Goal: Task Accomplishment & Management: Complete application form

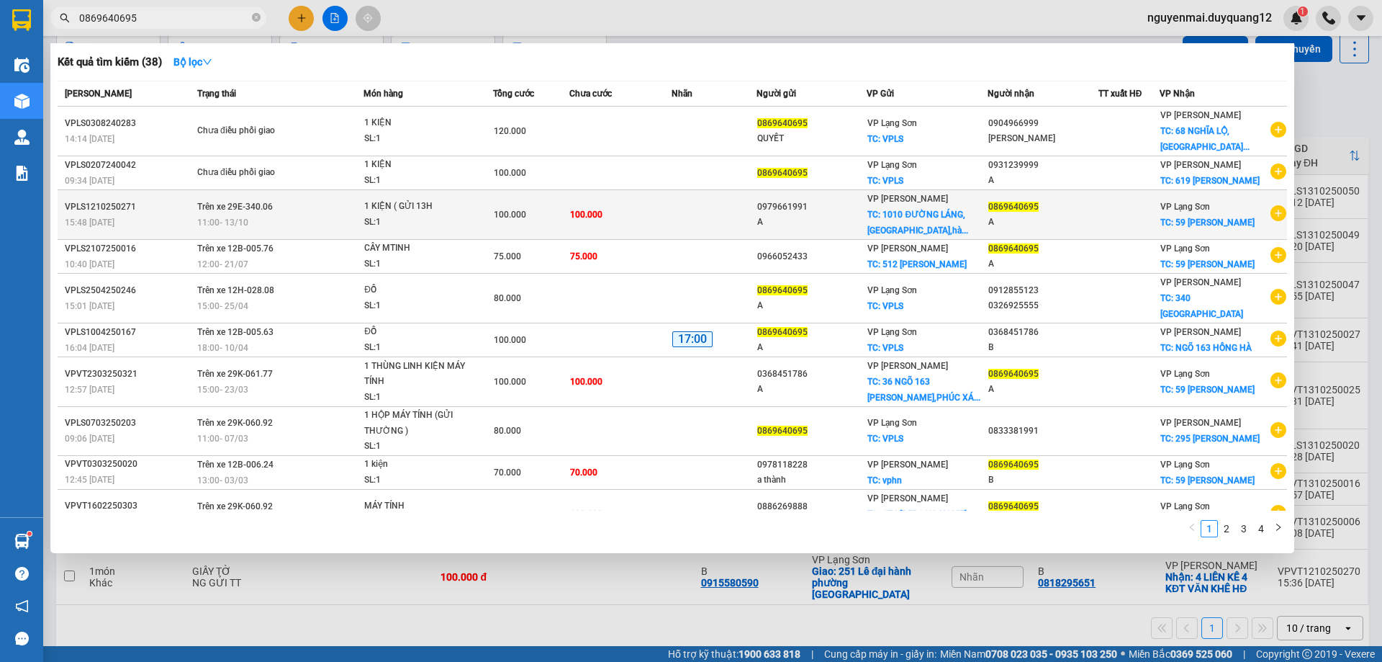
type input "0869640695"
click at [278, 228] on td "Trên xe 29E-340.06 11:00 [DATE]" at bounding box center [279, 215] width 170 height 50
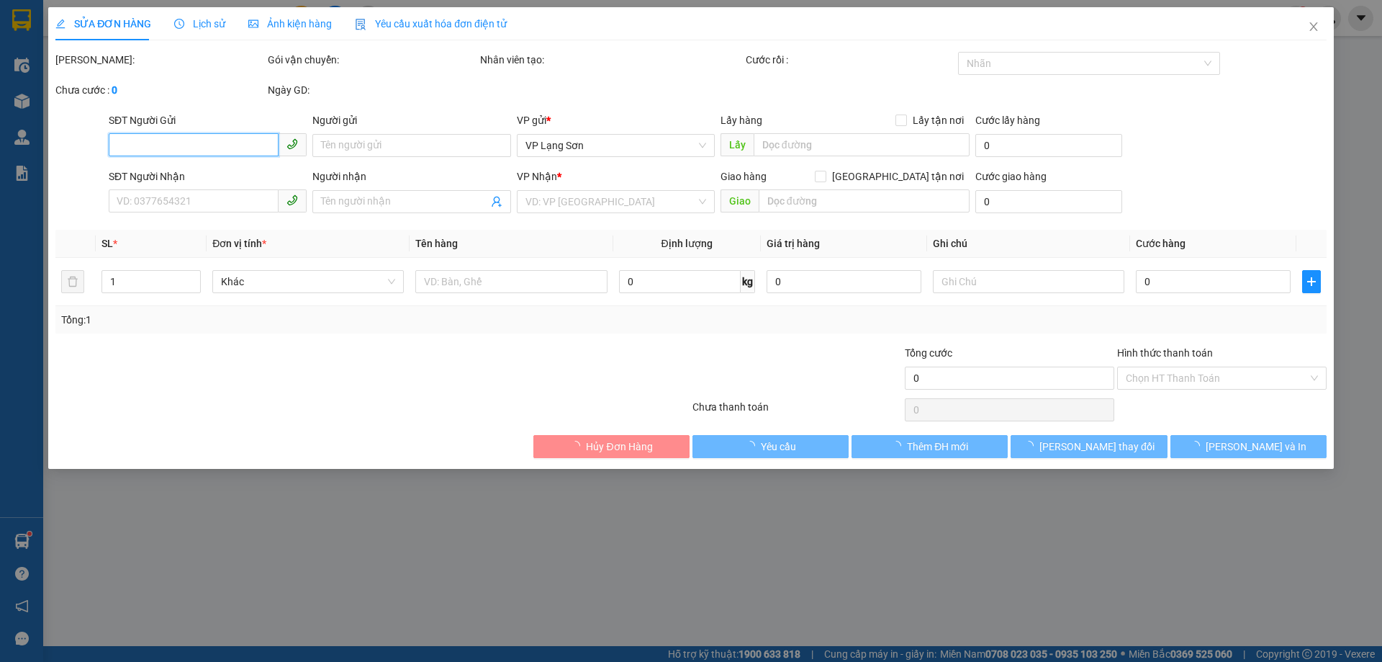
type input "0979661991"
type input "A"
checkbox input "true"
type input "1010 ĐƯỜNG LÁNG,[GEOGRAPHIC_DATA],[GEOGRAPHIC_DATA]"
type input "0869640695"
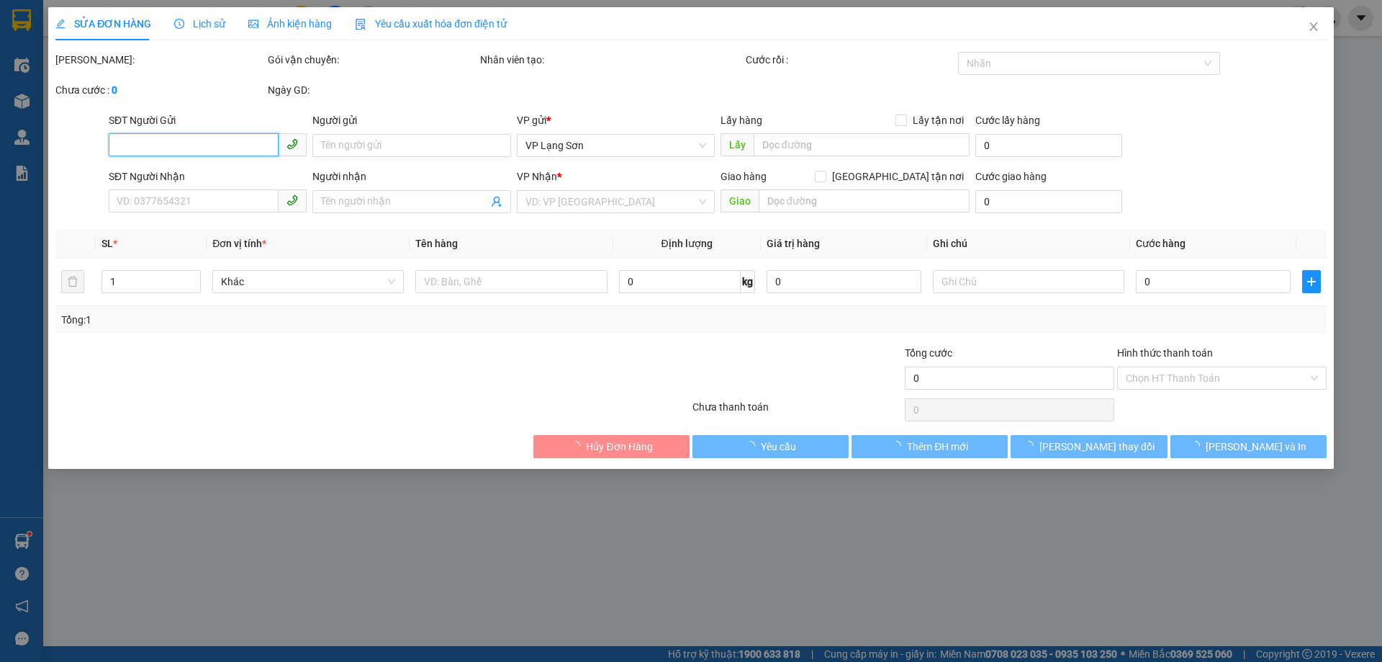
type input "A"
checkbox input "true"
type input "59 [PERSON_NAME]"
type input "100.000"
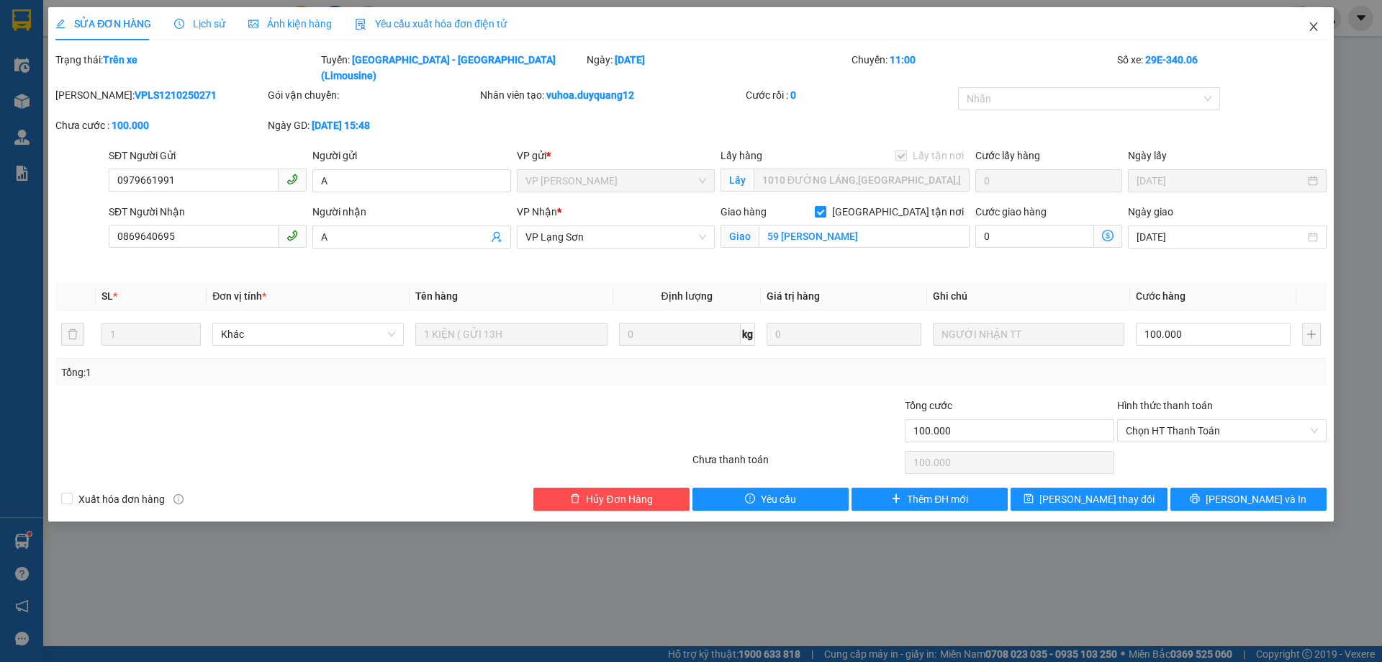
click at [1315, 32] on icon "close" at bounding box center [1314, 27] width 12 height 12
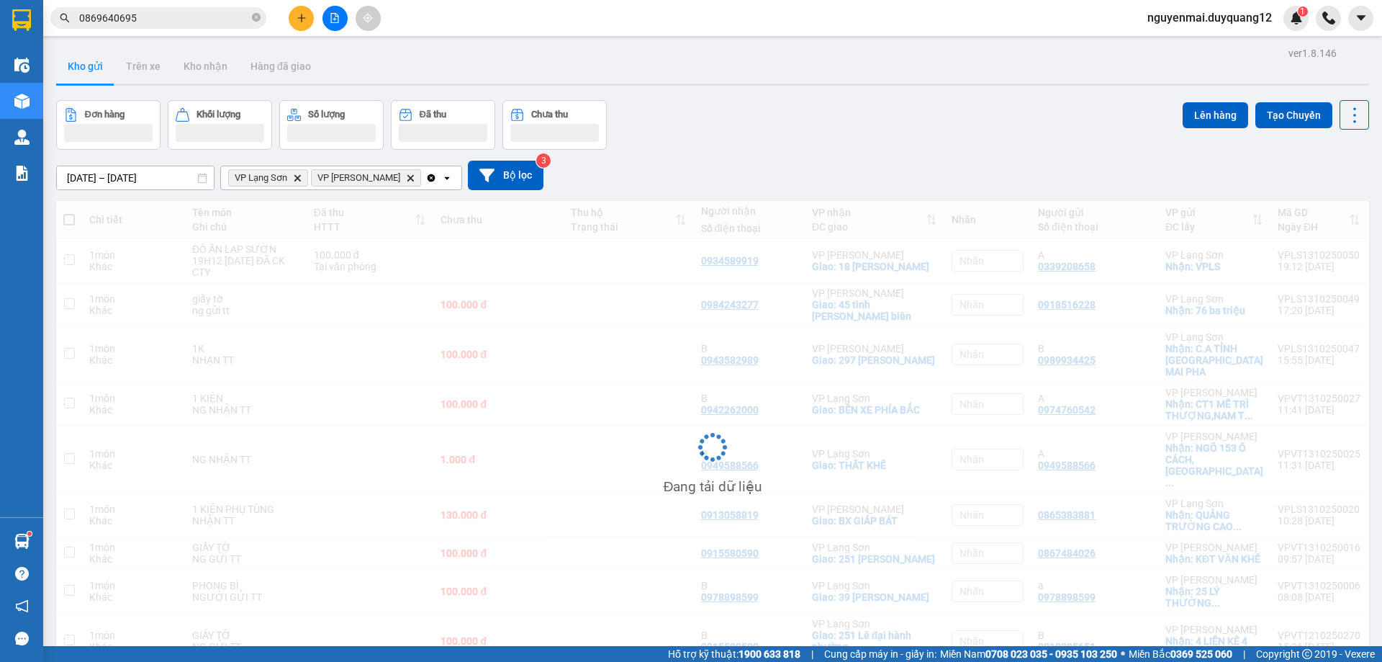
click at [855, 145] on div "Đơn hàng Khối lượng Số lượng Đã thu Chưa thu Lên hàng Tạo Chuyến" at bounding box center [712, 125] width 1313 height 50
